Goal: Task Accomplishment & Management: Manage account settings

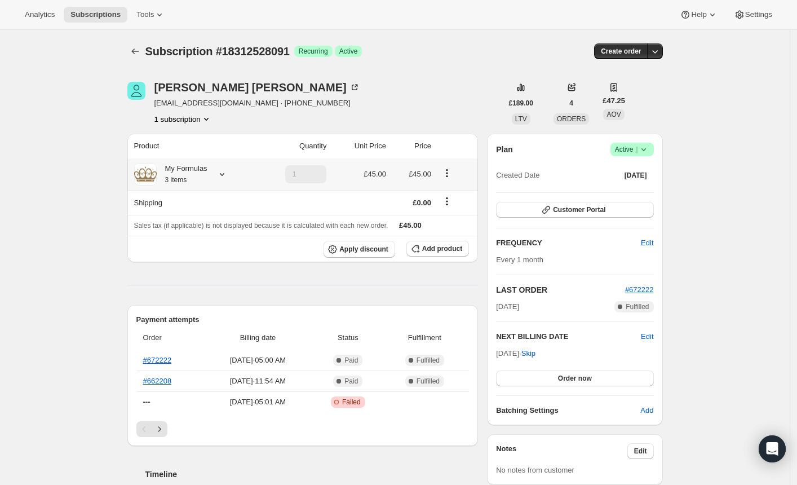
click at [224, 175] on icon at bounding box center [222, 174] width 5 height 3
click at [87, 156] on div "Subscription #18312528091. This page is ready Subscription #18312528091 Success…" at bounding box center [394, 490] width 789 height 920
click at [224, 175] on icon at bounding box center [221, 173] width 11 height 11
click at [184, 244] on span "Edit box" at bounding box center [184, 243] width 26 height 9
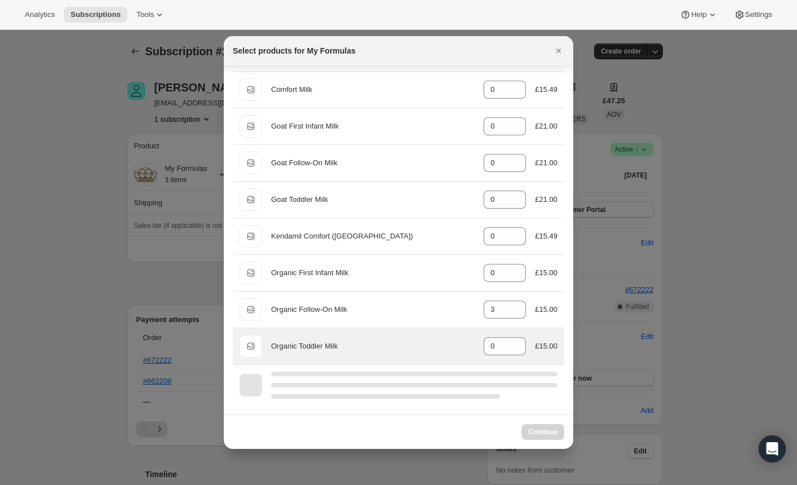
scroll to position [266, 0]
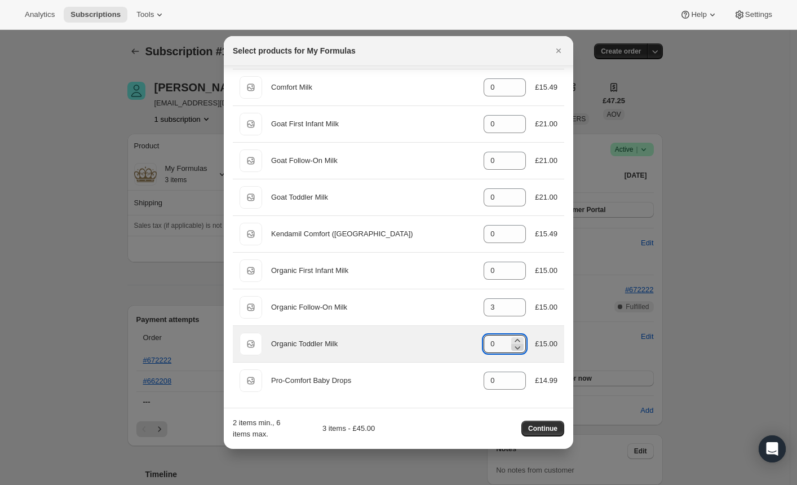
click at [515, 348] on icon ":rds:" at bounding box center [518, 347] width 6 height 3
click at [512, 337] on icon ":rds:" at bounding box center [517, 340] width 11 height 11
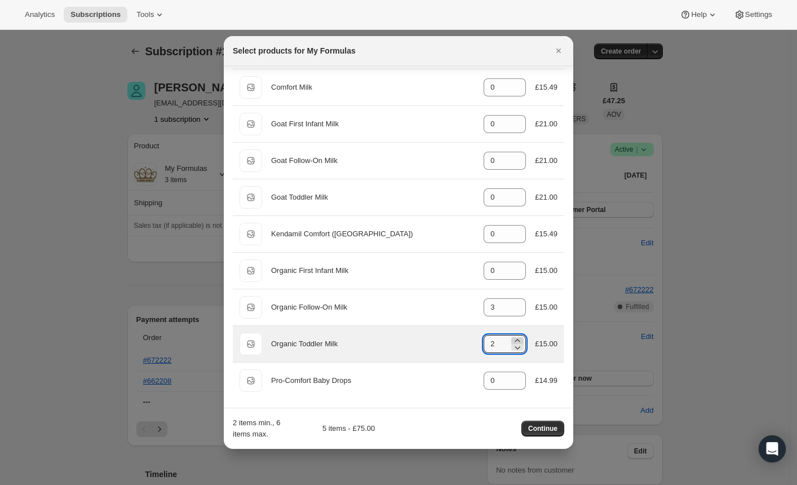
type input "3"
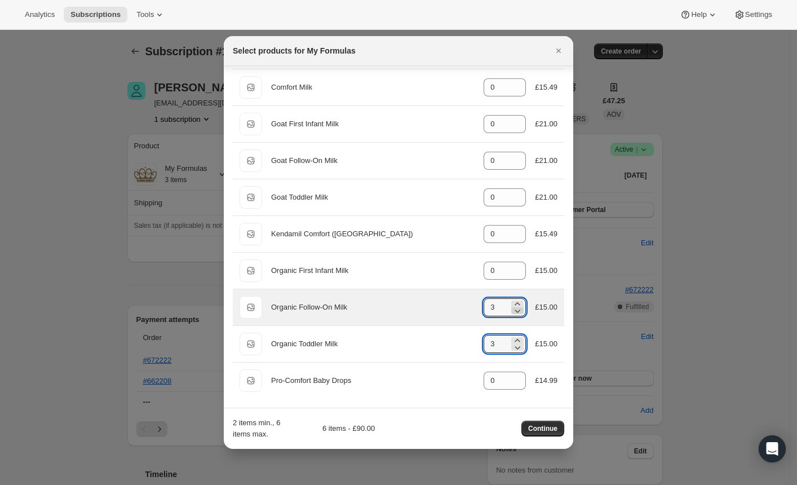
click at [512, 312] on icon ":rds:" at bounding box center [517, 310] width 11 height 11
type input "0"
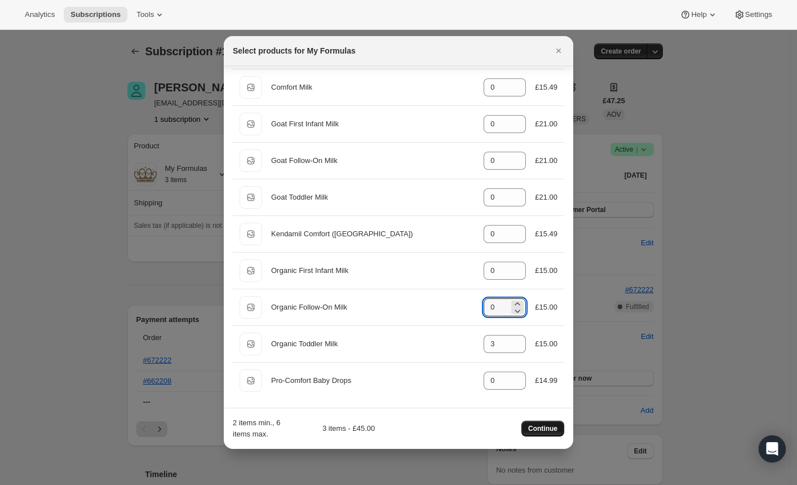
click at [534, 431] on span "Continue" at bounding box center [542, 428] width 29 height 9
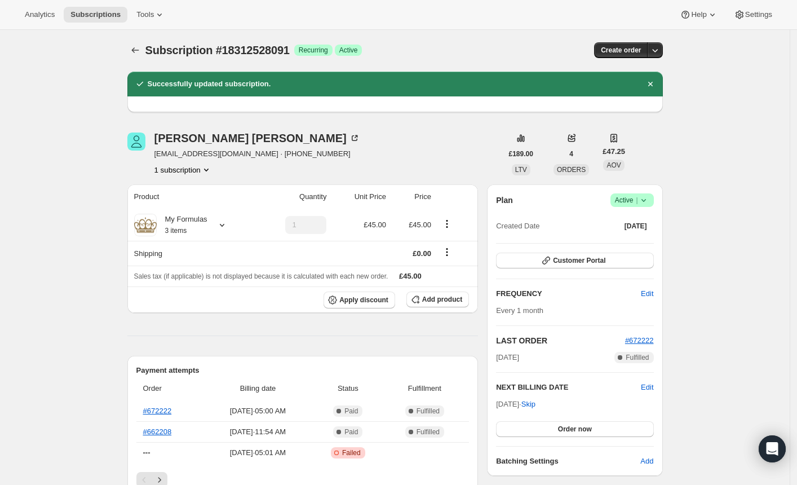
scroll to position [0, 0]
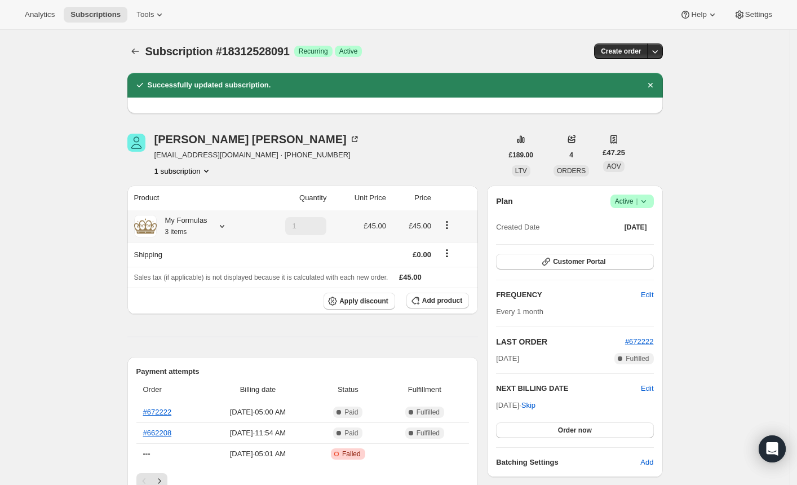
click at [224, 225] on icon at bounding box center [222, 226] width 5 height 3
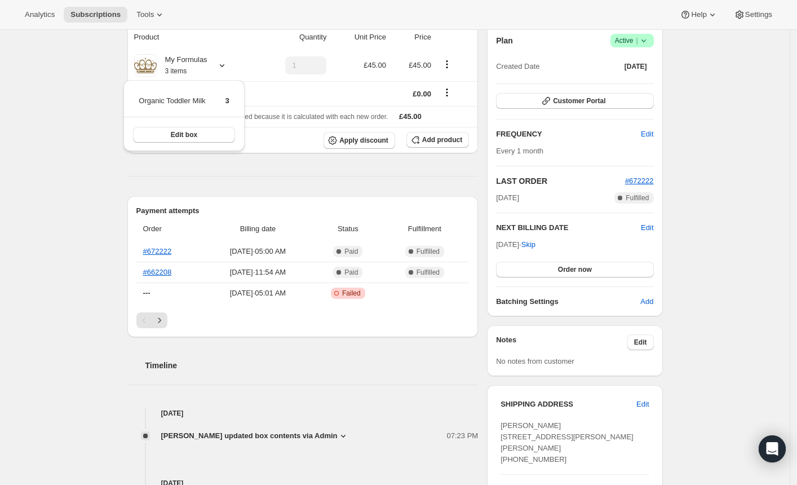
scroll to position [68, 0]
